Goal: Information Seeking & Learning: Learn about a topic

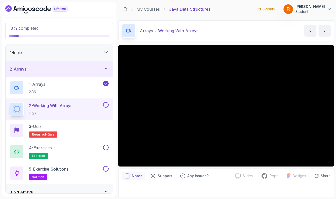
scroll to position [19, 0]
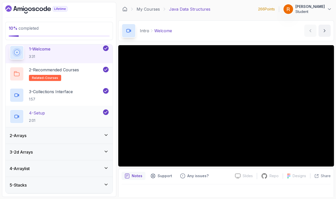
scroll to position [29, 0]
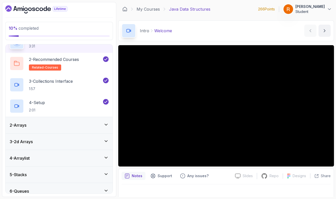
click at [106, 125] on icon at bounding box center [106, 124] width 3 height 1
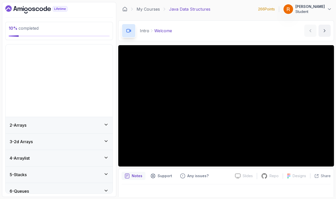
scroll to position [16, 0]
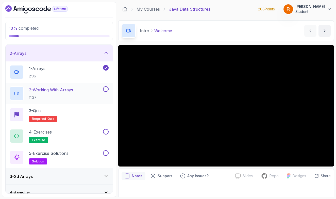
click at [85, 96] on div "2 - Working With Arrays 11:27" at bounding box center [56, 93] width 92 height 14
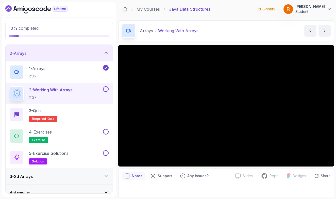
click at [263, 1] on section "10 % completed 1 - Intro 2 - Arrays 1 - Arrays 2:36 2 - Working With Arrays 11:…" at bounding box center [168, 99] width 336 height 199
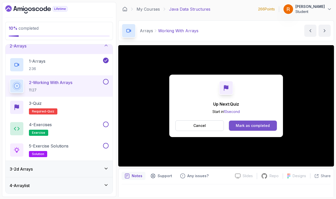
click at [265, 125] on div "Mark as completed" at bounding box center [253, 125] width 34 height 5
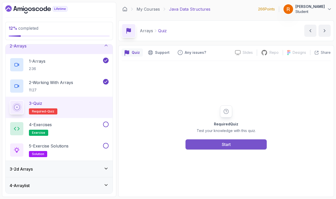
click at [231, 144] on div "Start" at bounding box center [226, 145] width 9 height 6
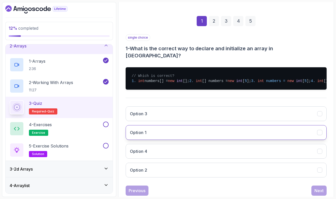
scroll to position [67, 0]
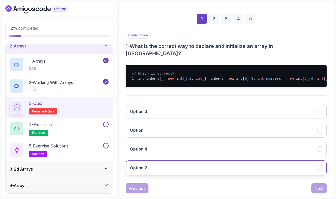
click at [154, 175] on button "Option 2" at bounding box center [226, 168] width 201 height 15
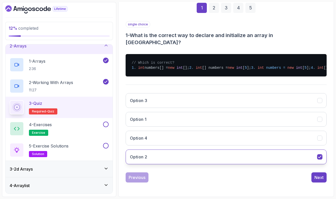
scroll to position [81, 0]
click at [316, 181] on div "Next" at bounding box center [319, 178] width 9 height 6
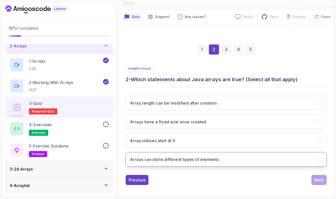
scroll to position [36, 0]
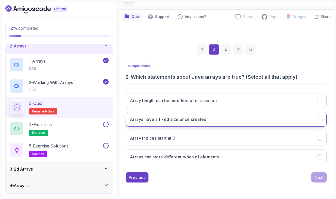
click at [165, 122] on h3 "Arrays have a fixed size once created" at bounding box center [168, 119] width 77 height 6
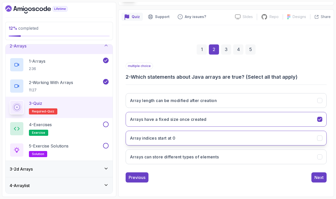
click at [184, 143] on button "Array indices start at 0" at bounding box center [226, 138] width 201 height 15
click at [316, 176] on div "Next" at bounding box center [319, 178] width 9 height 6
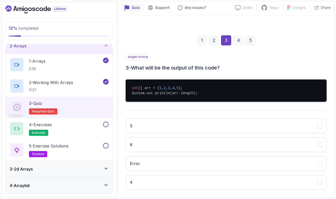
scroll to position [45, 0]
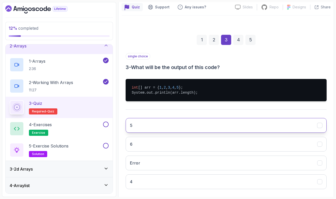
click at [179, 128] on button "5" at bounding box center [226, 125] width 201 height 15
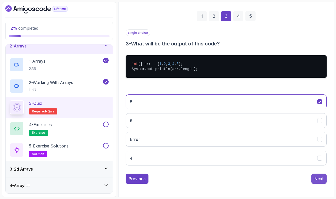
click at [323, 180] on div "Next" at bounding box center [319, 179] width 9 height 6
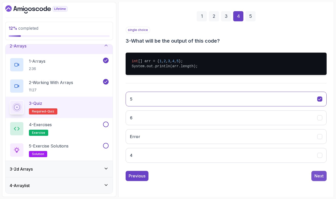
scroll to position [36, 0]
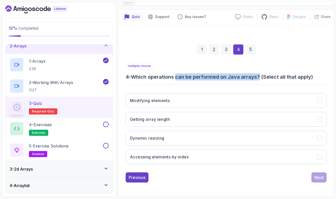
drag, startPoint x: 179, startPoint y: 77, endPoint x: 262, endPoint y: 78, distance: 83.1
click at [262, 78] on h3 "4 - Which operations can be performed on Java arrays? (Select all that apply)" at bounding box center [226, 76] width 201 height 7
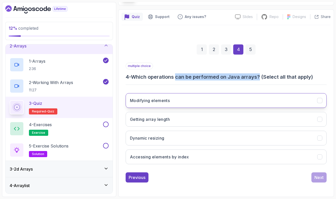
click at [167, 104] on button "Modifying elements" at bounding box center [226, 100] width 201 height 15
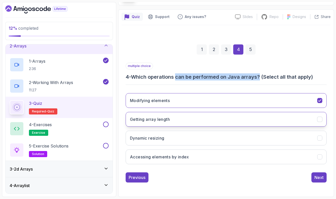
click at [161, 119] on h3 "Getting array length" at bounding box center [150, 119] width 40 height 6
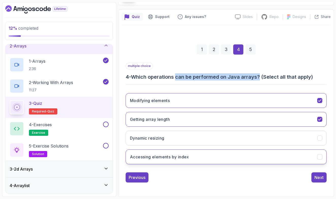
click at [160, 159] on h3 "Accessing elements by index" at bounding box center [159, 157] width 59 height 6
click at [321, 180] on div "Next" at bounding box center [319, 178] width 9 height 6
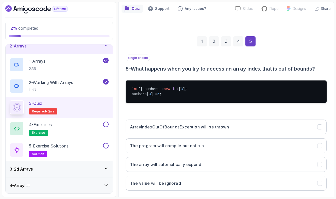
scroll to position [53, 0]
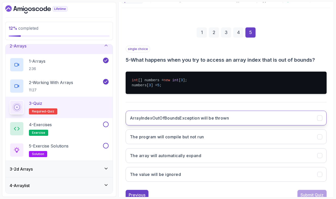
click at [183, 122] on button "ArrayIndexOutOfBoundsException will be thrown" at bounding box center [226, 118] width 201 height 15
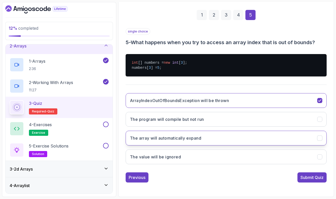
scroll to position [70, 0]
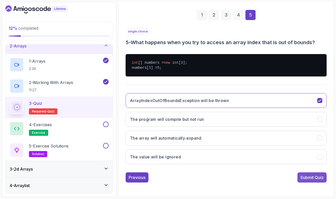
click at [326, 180] on button "Submit Quiz" at bounding box center [312, 178] width 29 height 10
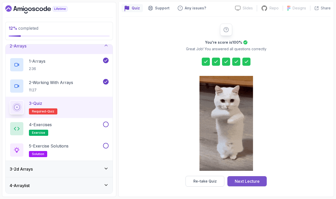
click at [259, 184] on button "Next Lecture" at bounding box center [247, 181] width 39 height 10
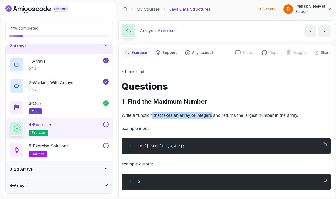
drag, startPoint x: 153, startPoint y: 115, endPoint x: 211, endPoint y: 117, distance: 58.7
click at [211, 116] on p "Write a function that takes an array of integers and returns the largest number…" at bounding box center [226, 115] width 209 height 7
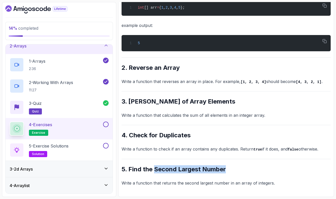
drag, startPoint x: 154, startPoint y: 169, endPoint x: 226, endPoint y: 171, distance: 72.7
click at [226, 171] on h2 "5. Find the Second Largest Number" at bounding box center [226, 169] width 209 height 8
click at [233, 171] on h2 "5. Find the Second Largest Number" at bounding box center [226, 169] width 209 height 8
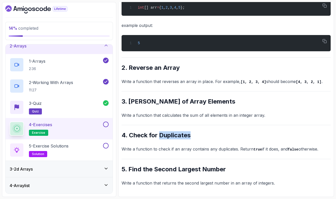
drag, startPoint x: 160, startPoint y: 134, endPoint x: 191, endPoint y: 135, distance: 31.0
click at [192, 135] on h2 "4. Check for Duplicates" at bounding box center [226, 135] width 209 height 8
click at [198, 138] on h2 "4. Check for Duplicates" at bounding box center [226, 135] width 209 height 8
drag, startPoint x: 153, startPoint y: 150, endPoint x: 175, endPoint y: 149, distance: 21.9
click at [176, 149] on p "Write a function to check if an array contains any duplicates. Return true if i…" at bounding box center [226, 149] width 209 height 7
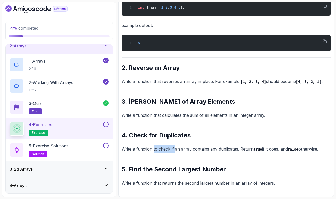
click at [175, 149] on p "Write a function to check if an array contains any duplicates. Return true if i…" at bounding box center [226, 149] width 209 height 7
drag, startPoint x: 153, startPoint y: 149, endPoint x: 208, endPoint y: 150, distance: 54.6
click at [208, 150] on p "Write a function to check if an array contains any duplicates. Return true if i…" at bounding box center [226, 149] width 209 height 7
drag, startPoint x: 209, startPoint y: 150, endPoint x: 236, endPoint y: 150, distance: 26.9
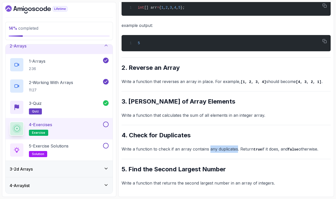
click at [236, 150] on p "Write a function to check if an array contains any duplicates. Return true if i…" at bounding box center [226, 149] width 209 height 7
drag, startPoint x: 240, startPoint y: 150, endPoint x: 280, endPoint y: 150, distance: 39.9
click at [280, 150] on p "Write a function to check if an array contains any duplicates. Return true if i…" at bounding box center [226, 149] width 209 height 7
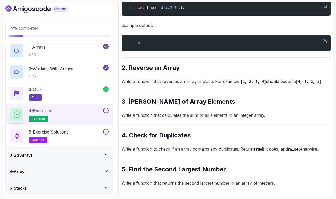
scroll to position [37, 0]
